Goal: Download file/media

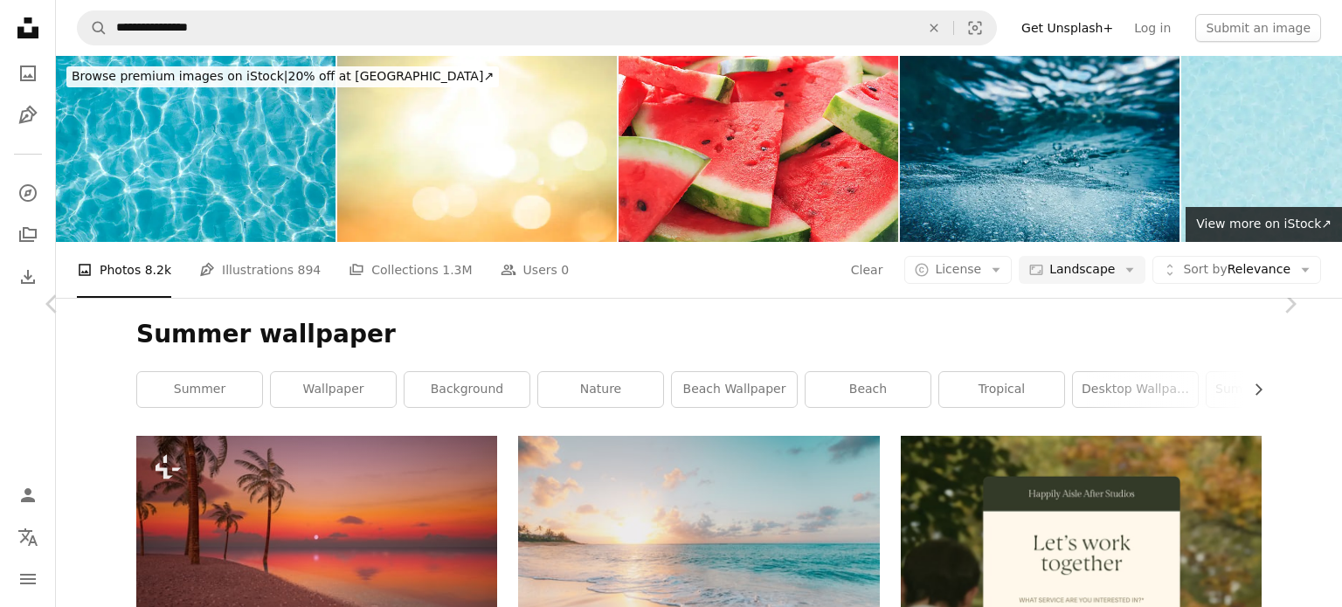
scroll to position [6242, 0]
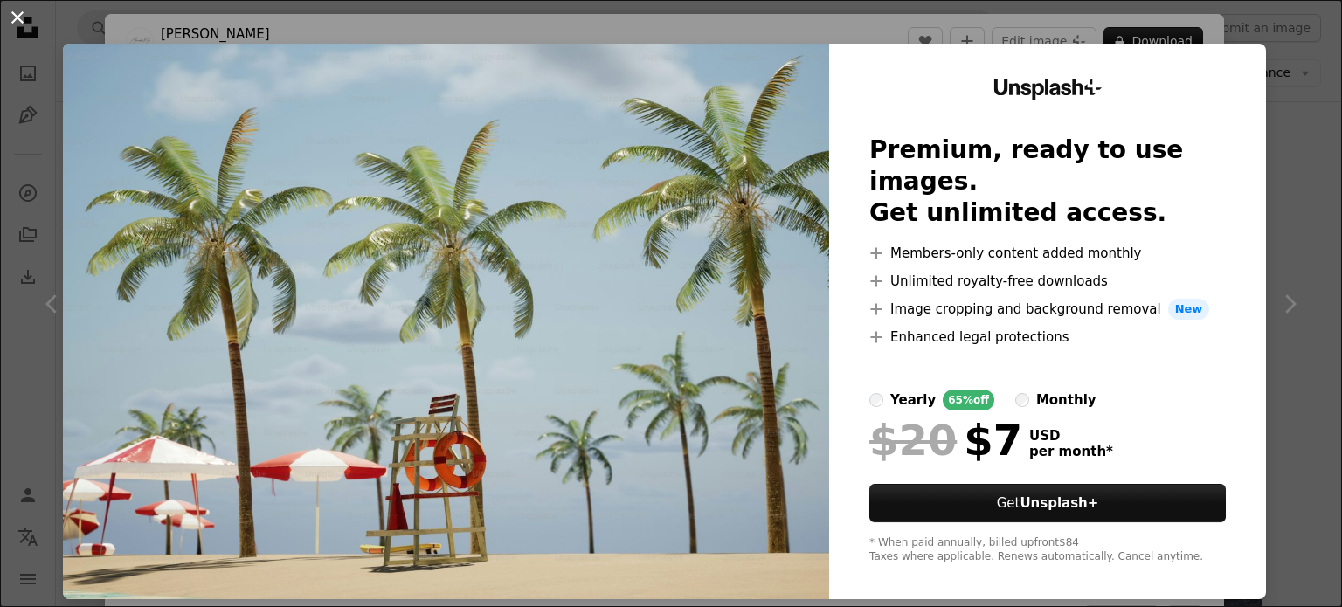
click at [19, 23] on button "An X shape" at bounding box center [17, 17] width 21 height 21
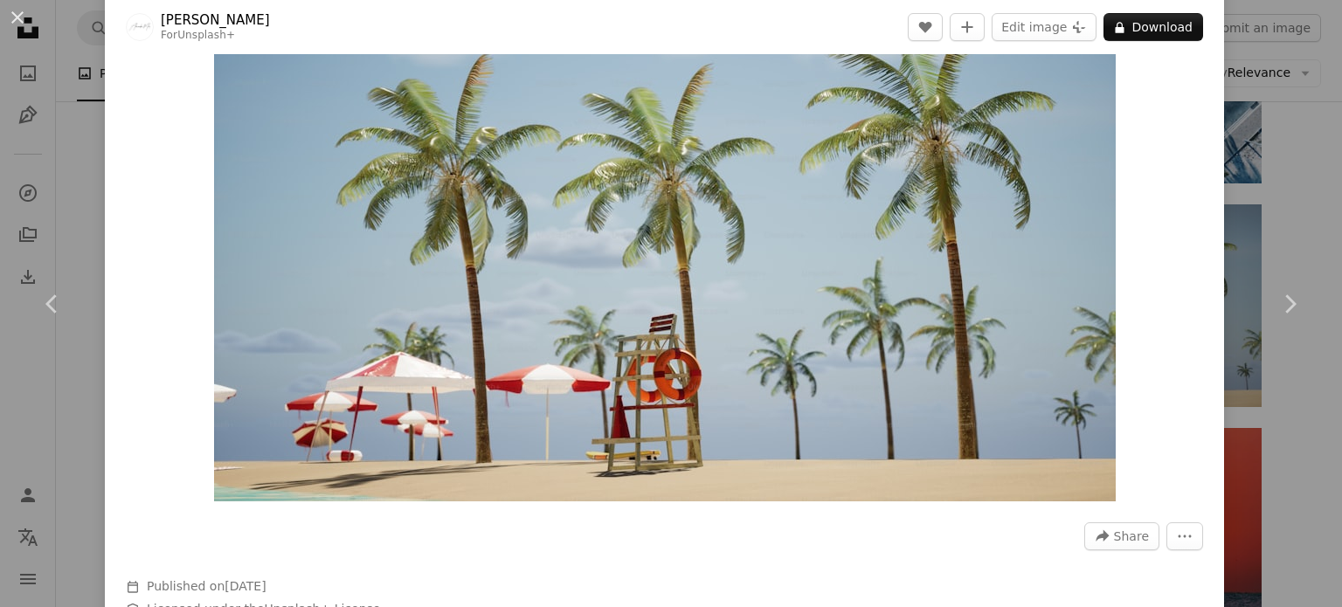
scroll to position [75, 0]
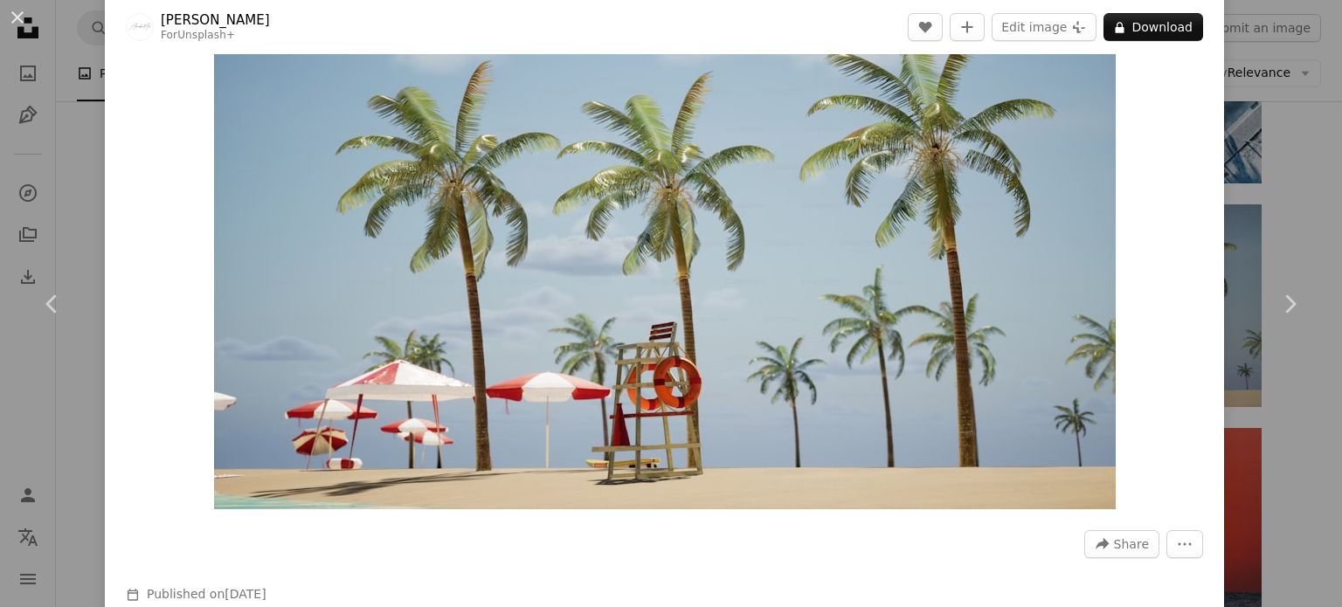
click at [1320, 105] on div "An X shape Chevron left Chevron right Alexander Mils For Unsplash+ A heart A pl…" at bounding box center [671, 303] width 1342 height 607
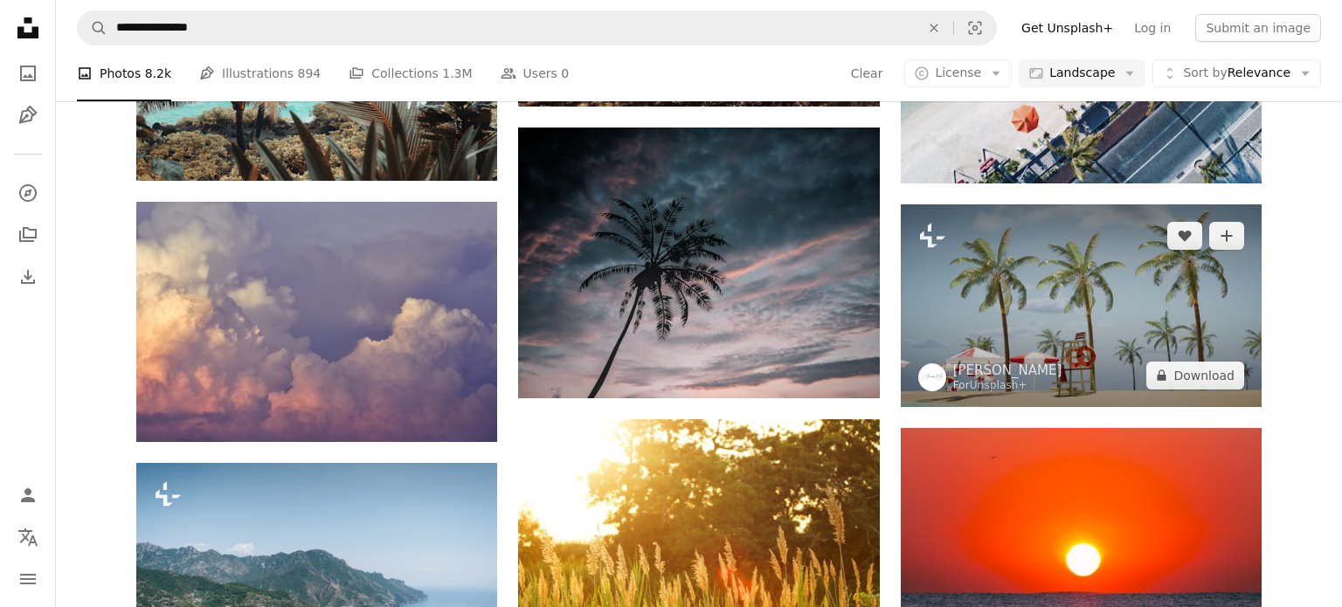
click at [1012, 318] on img at bounding box center [1081, 306] width 361 height 203
click at [1011, 313] on img at bounding box center [1081, 306] width 361 height 203
click at [1026, 294] on img at bounding box center [1081, 306] width 361 height 203
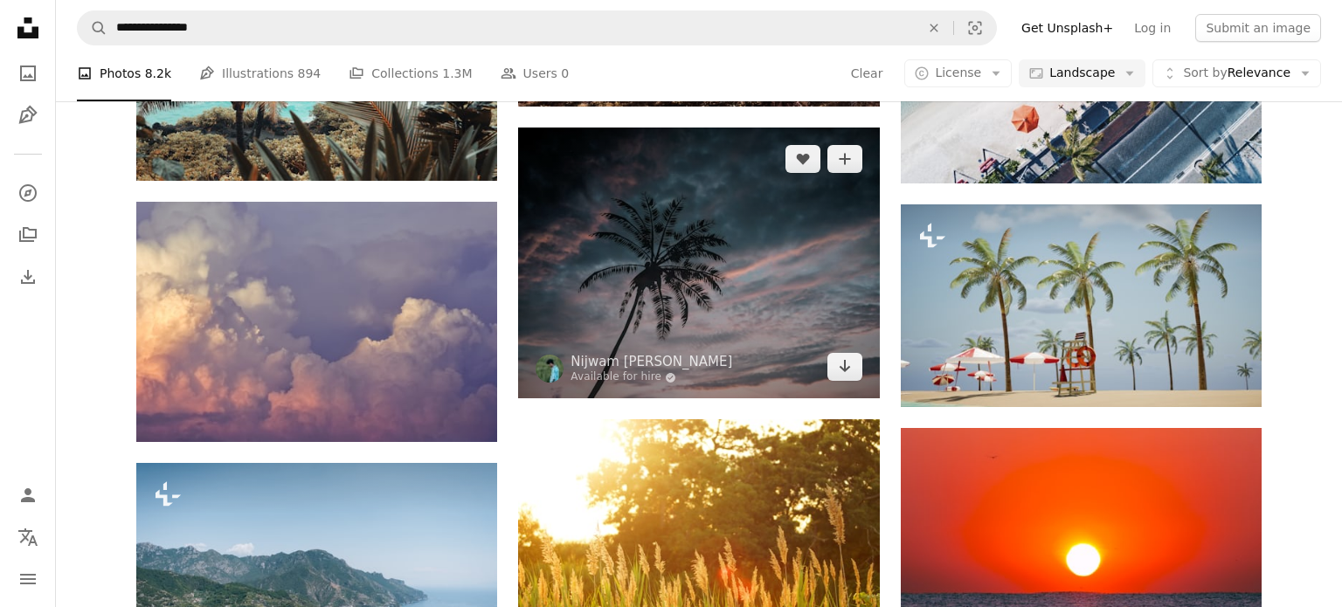
click at [685, 279] on img at bounding box center [698, 263] width 361 height 271
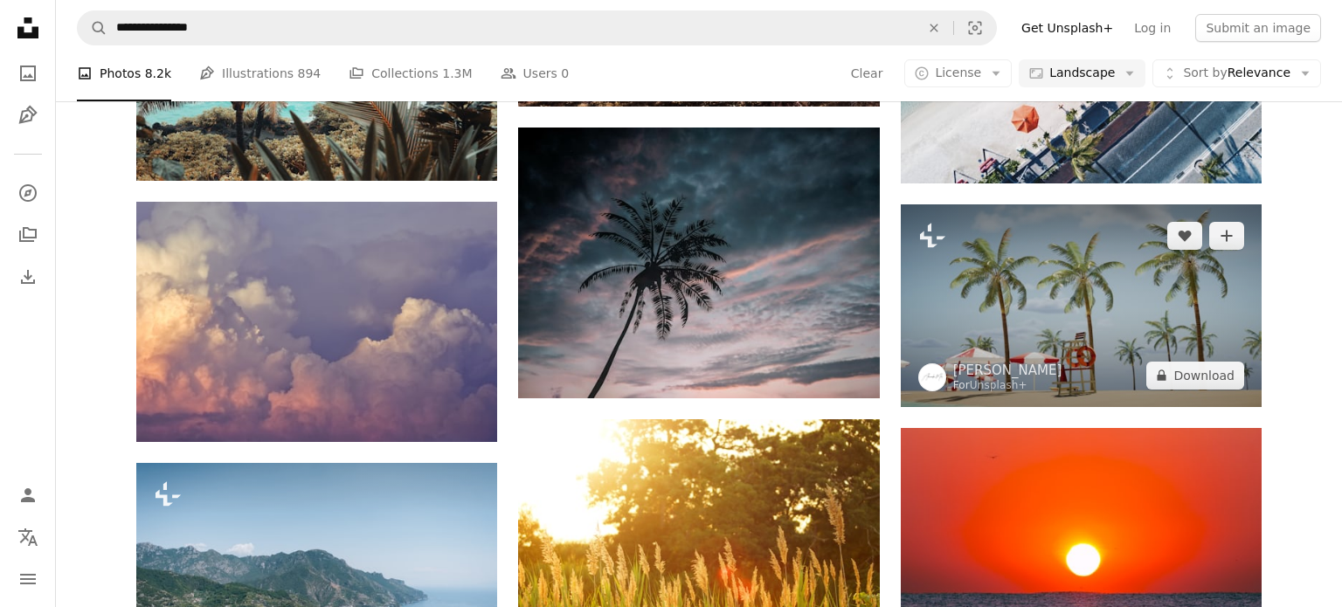
click at [1142, 285] on img at bounding box center [1081, 306] width 361 height 203
